Goal: Use online tool/utility: Use online tool/utility

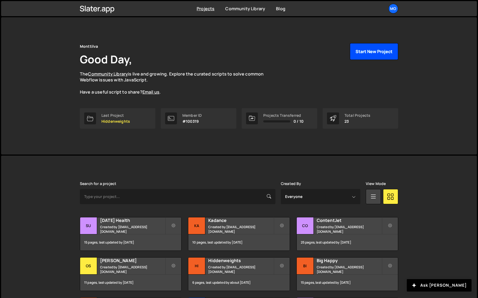
drag, startPoint x: 367, startPoint y: 52, endPoint x: 289, endPoint y: 184, distance: 153.7
click at [289, 184] on div "Monttilva Good Day, The Community Library is live and growing. Explore the cura…" at bounding box center [239, 215] width 478 height 399
click at [328, 226] on div "ContentJet Created by [EMAIL_ADDRESS][DOMAIN_NAME]" at bounding box center [347, 226] width 101 height 17
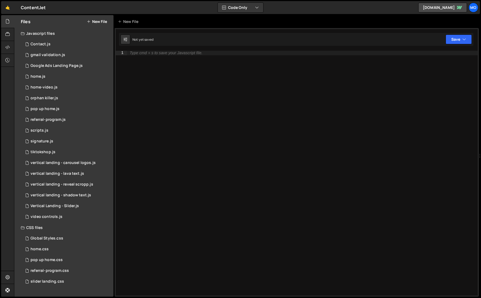
click at [96, 23] on button "New File" at bounding box center [97, 21] width 20 height 4
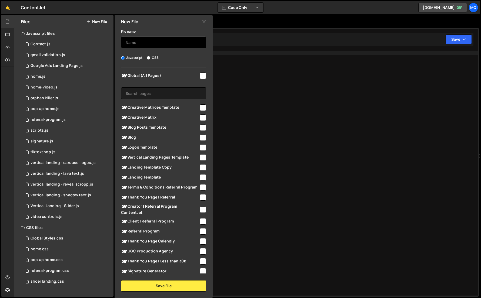
click at [131, 42] on input "text" at bounding box center [163, 42] width 85 height 12
type input "creative matrix"
click at [146, 106] on span "Creative Matrices Template" at bounding box center [160, 107] width 78 height 6
checkbox input "true"
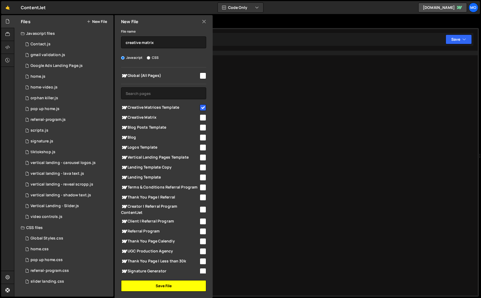
click at [159, 288] on button "Save File" at bounding box center [163, 286] width 85 height 11
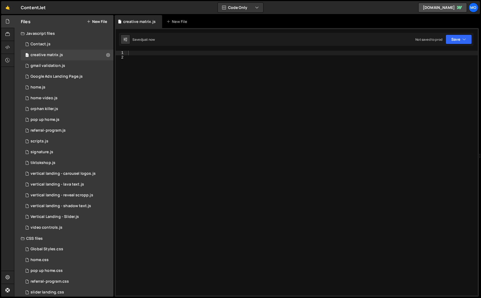
click at [181, 244] on div at bounding box center [302, 178] width 350 height 254
paste textarea "})();"
type textarea "})();"
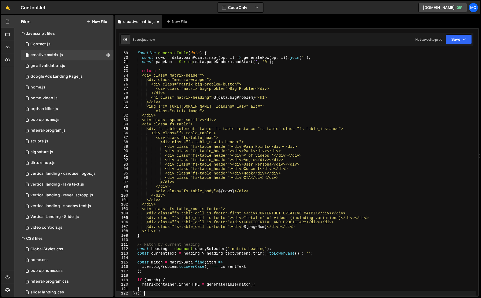
scroll to position [303, 0]
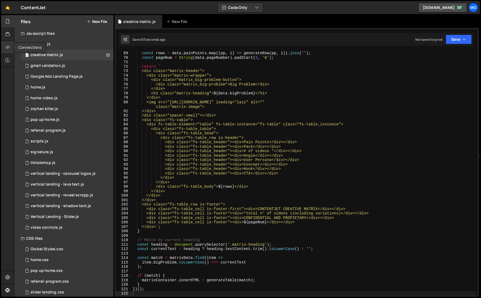
click at [2, 46] on div at bounding box center [7, 47] width 13 height 13
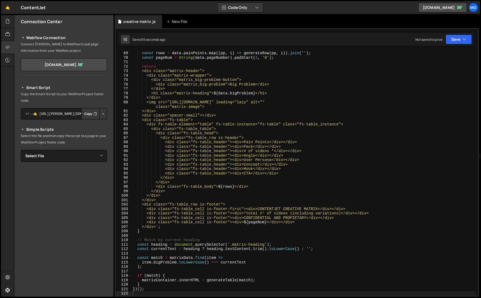
click at [89, 113] on button "Copy" at bounding box center [90, 113] width 18 height 11
click at [230, 114] on div "function generateTable ( data ) { const rows = data . painPoints . map (( pp , …" at bounding box center [303, 173] width 344 height 254
type textarea "})();"
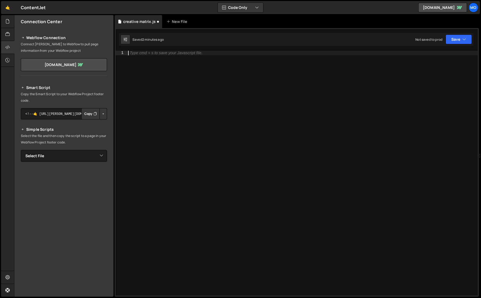
paste textarea "})();"
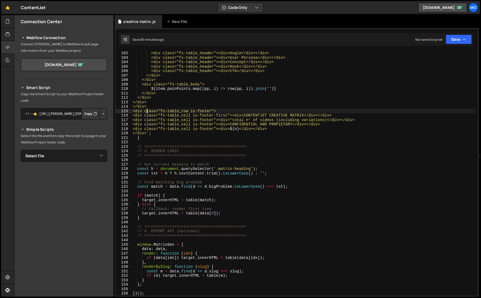
click at [147, 109] on div "<div class="fs-table_header"><div># of videos *</div></div> <div class="fs-tabl…" at bounding box center [303, 173] width 344 height 254
type textarea "})();"
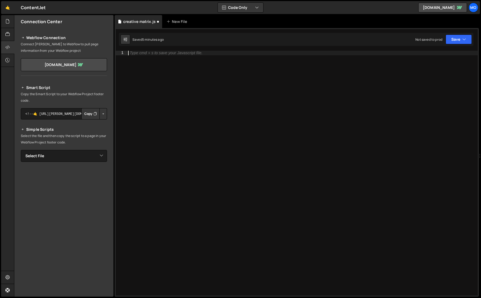
paste textarea "})();"
type textarea "})();"
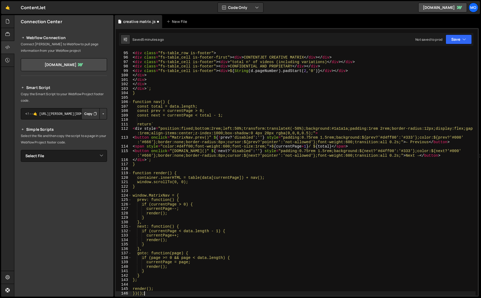
scroll to position [432, 0]
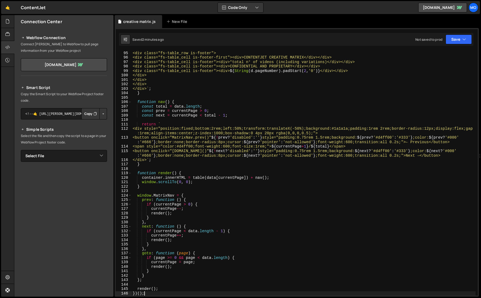
click at [200, 97] on div "</div> <div class="fs-table_row is-footer"> <div class="fs-table_cell is-footer…" at bounding box center [303, 173] width 344 height 254
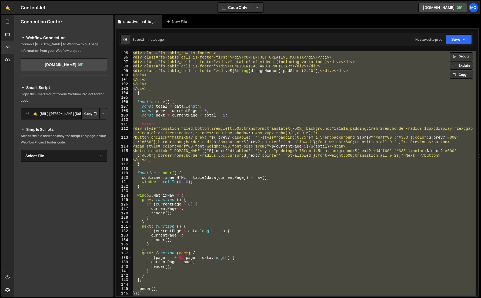
paste textarea
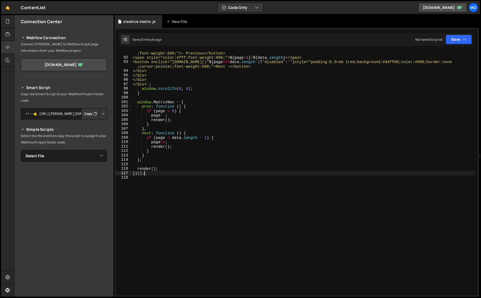
click at [146, 105] on div "<button onclick="MatrixNav.prev()" ${ page === 0 ? 'disabled' : '' } style="pad…" at bounding box center [303, 175] width 344 height 259
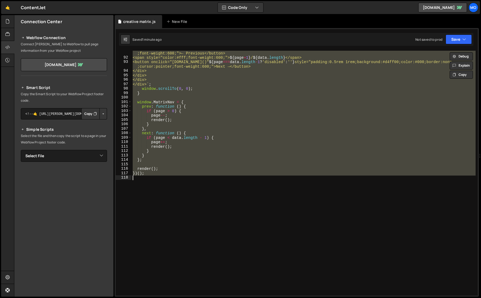
paste textarea
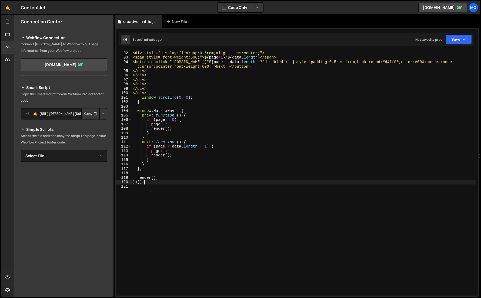
click at [364, 88] on div "<div> ${ String ( d . pageNumber ) . padStart ( 2 , '0' ) } </div> <div style="…" at bounding box center [303, 173] width 344 height 254
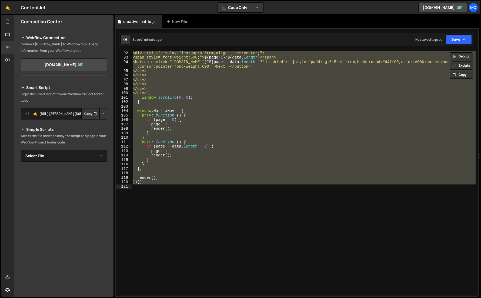
paste textarea
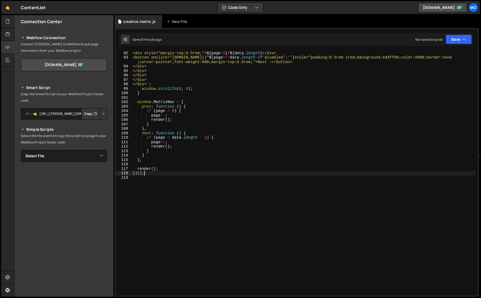
click at [399, 73] on div "<div> ${ String ( d . pageNumber ) . padStart ( 2 , '0' ) } </div> <div style="…" at bounding box center [303, 173] width 344 height 254
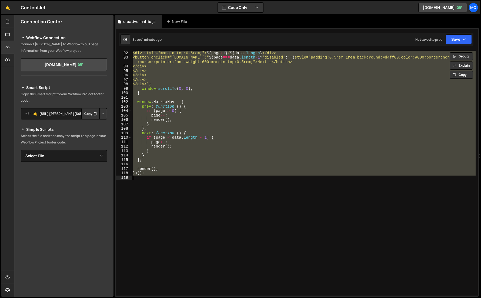
paste textarea
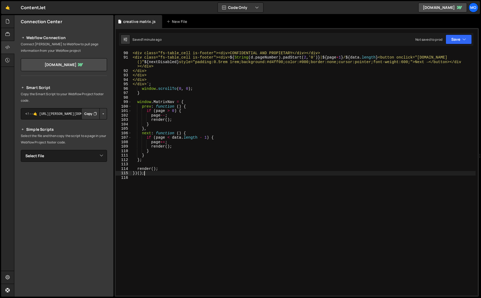
click at [386, 73] on div "<div class="fs-table_cell is-footer"><div>*total n° of videos (including variat…" at bounding box center [303, 173] width 344 height 254
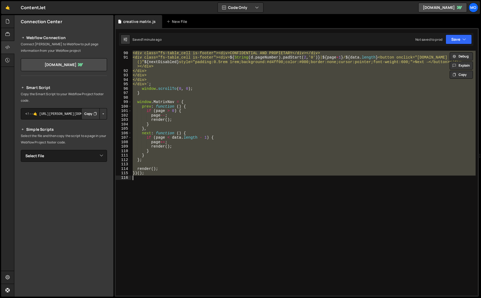
paste textarea
type textarea "})();"
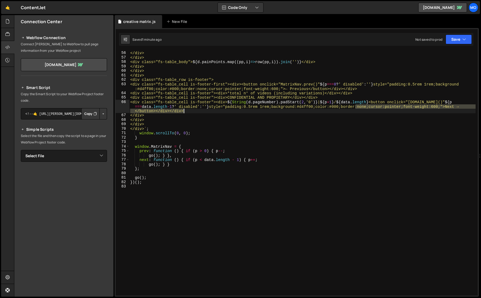
click at [355, 109] on div "<div class="fs-table_header"><div>CTA</div></div> </div> </div> <div class="fs-…" at bounding box center [302, 173] width 346 height 254
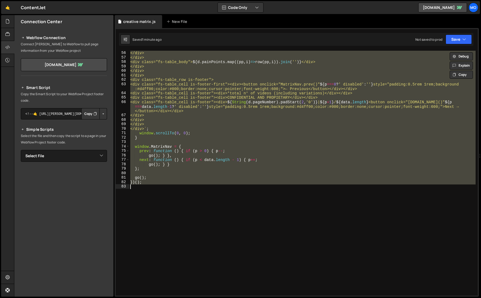
paste textarea
type textarea "})();"
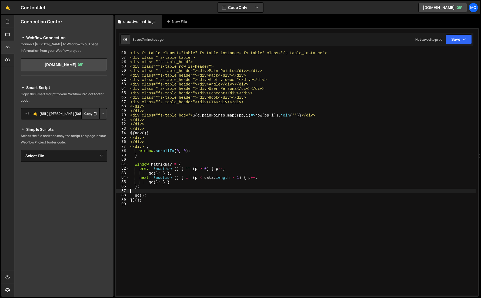
click at [160, 97] on div "<div class="fs-table"> <div fs-table-element="table" fs-table-instance="fs-tabl…" at bounding box center [302, 173] width 346 height 254
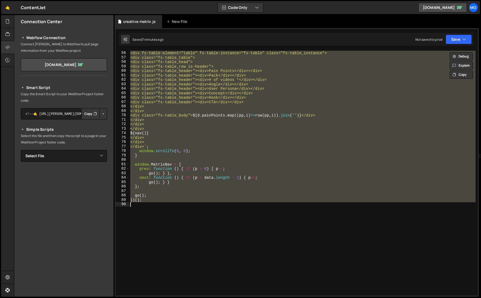
paste textarea
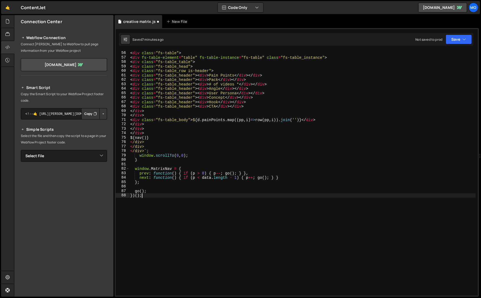
type textarea "};"
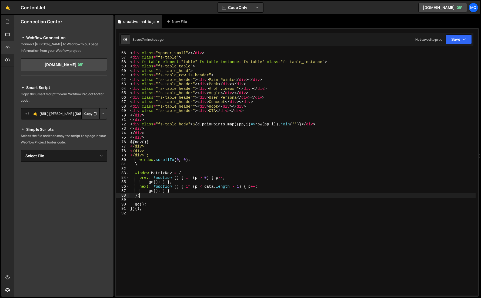
scroll to position [289, 0]
